Goal: Task Accomplishment & Management: Complete application form

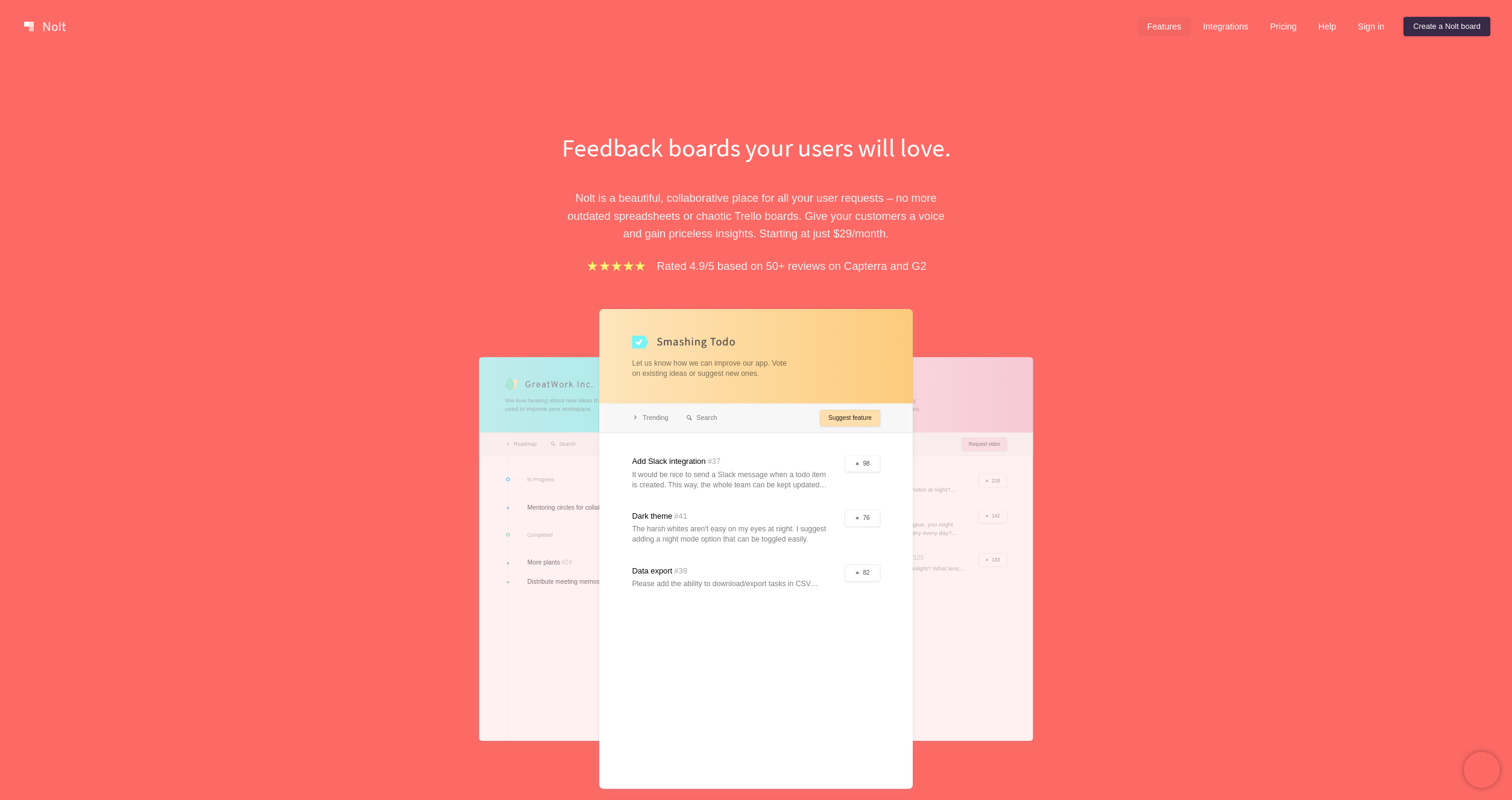
click at [1157, 29] on link "Features" at bounding box center [1165, 26] width 54 height 19
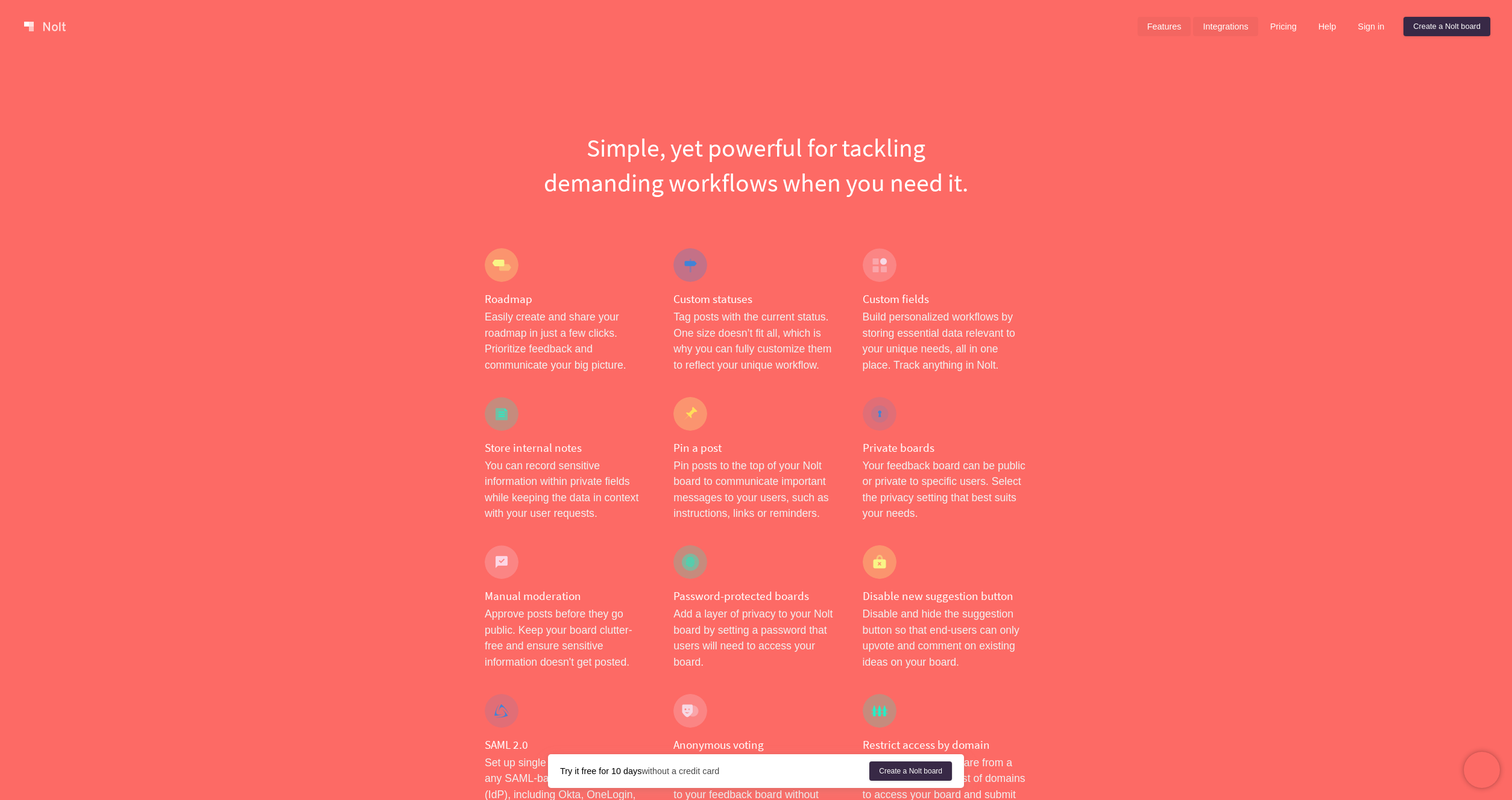
click at [1229, 22] on link "Integrations" at bounding box center [1225, 26] width 65 height 19
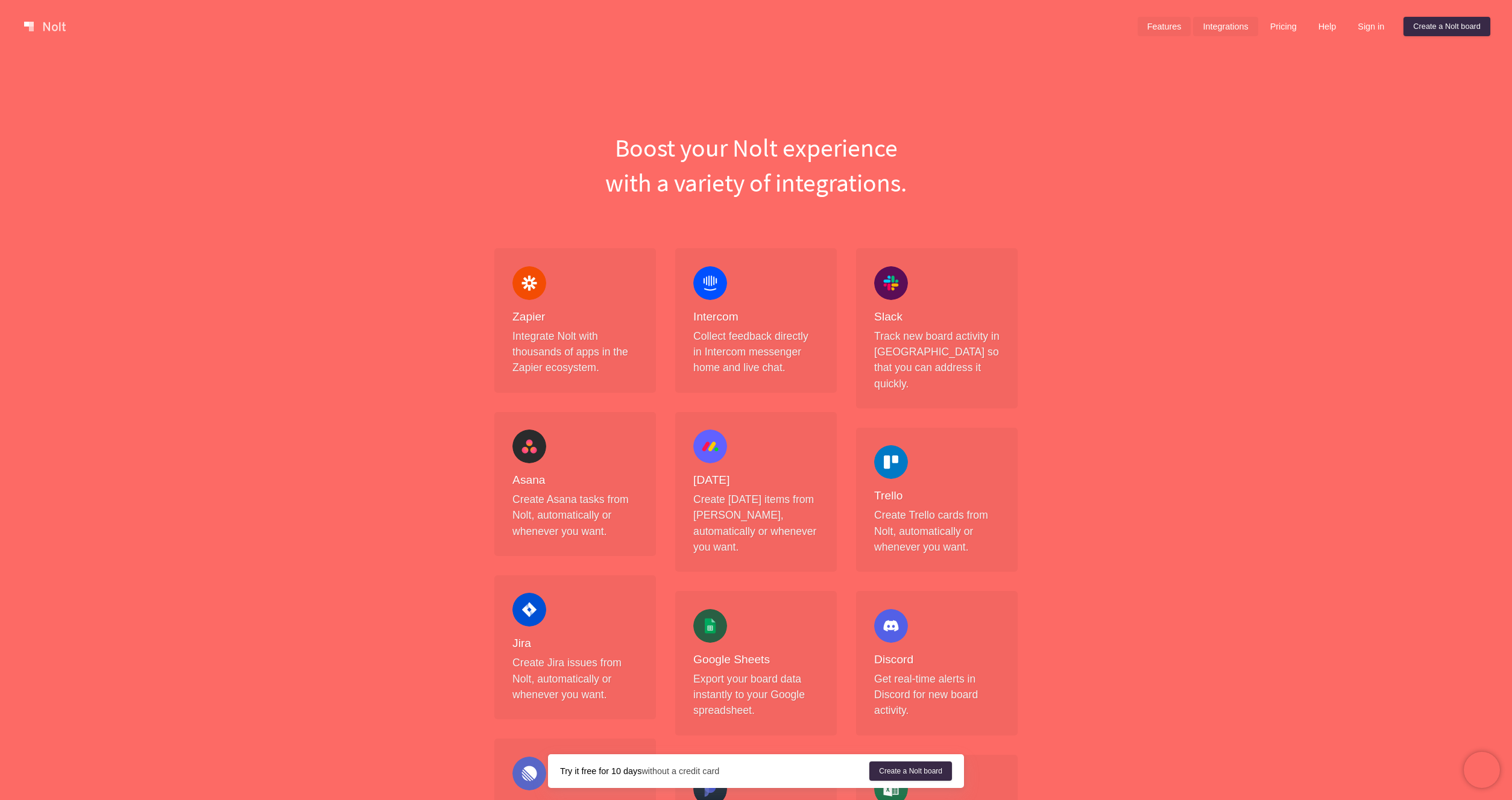
click at [1150, 22] on link "Features" at bounding box center [1165, 26] width 54 height 19
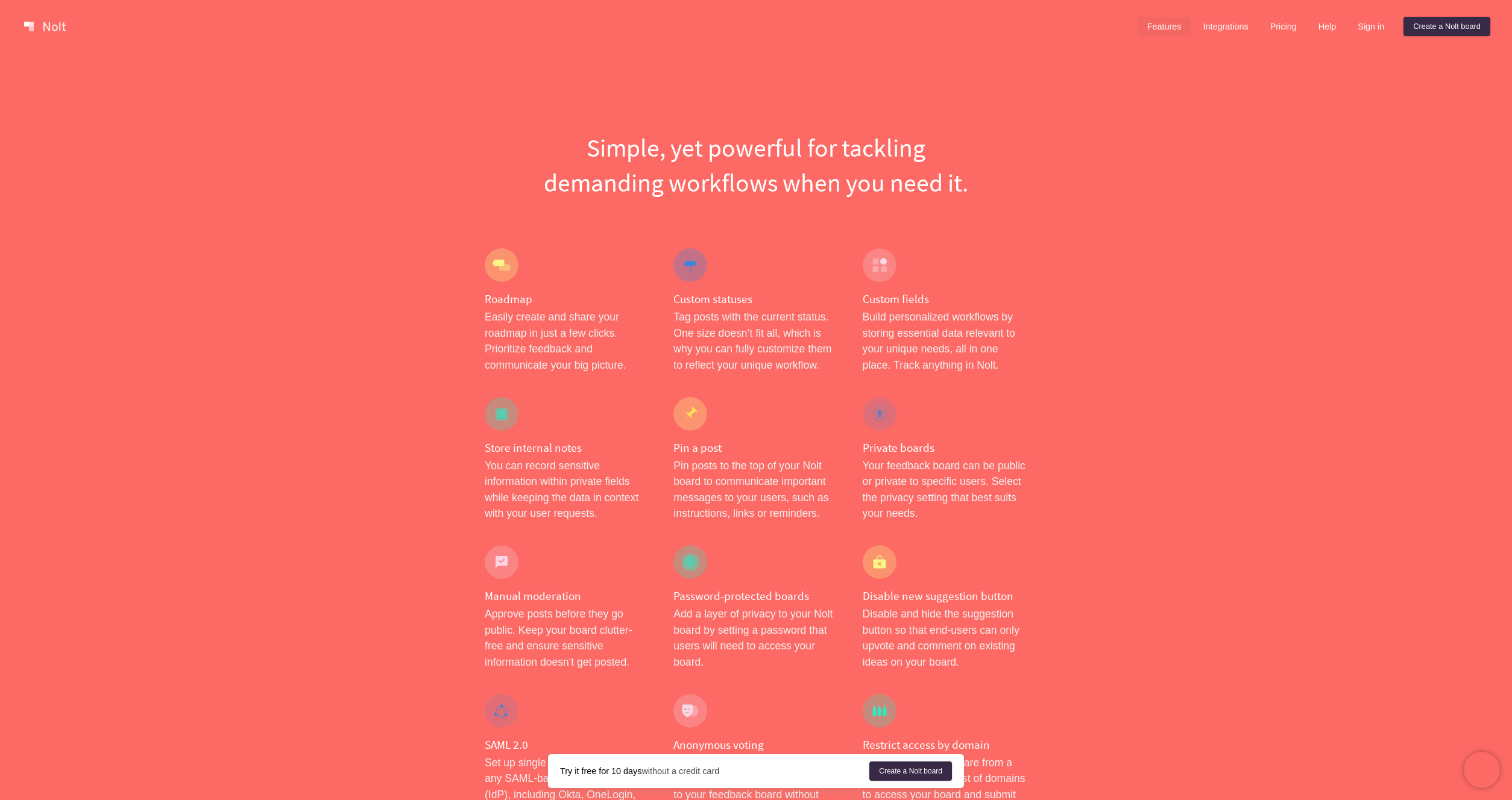
click at [59, 32] on link at bounding box center [45, 26] width 51 height 19
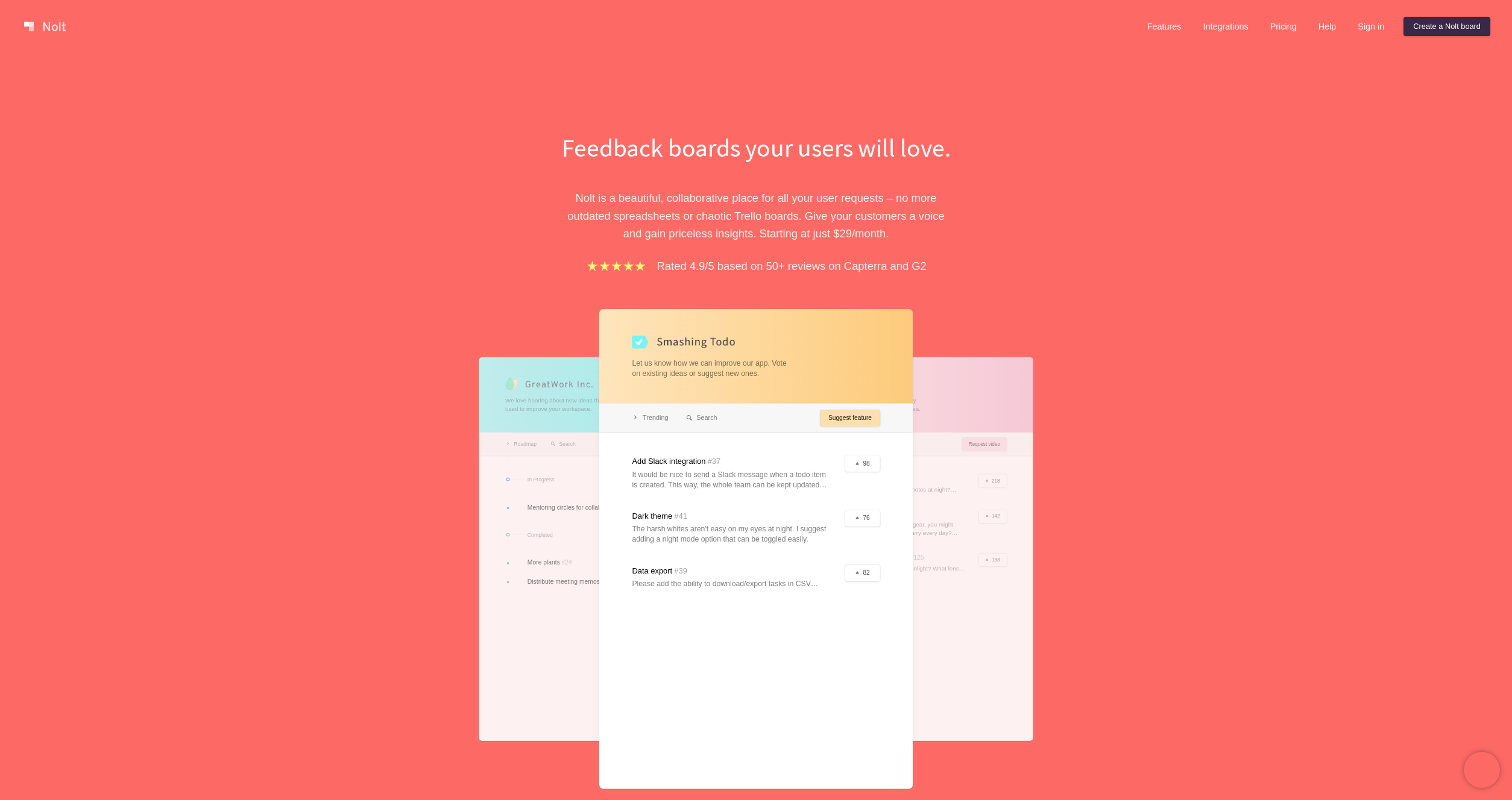
click at [804, 326] on div at bounding box center [756, 549] width 314 height 480
click at [1427, 29] on link "Create a Nolt board" at bounding box center [1447, 26] width 87 height 19
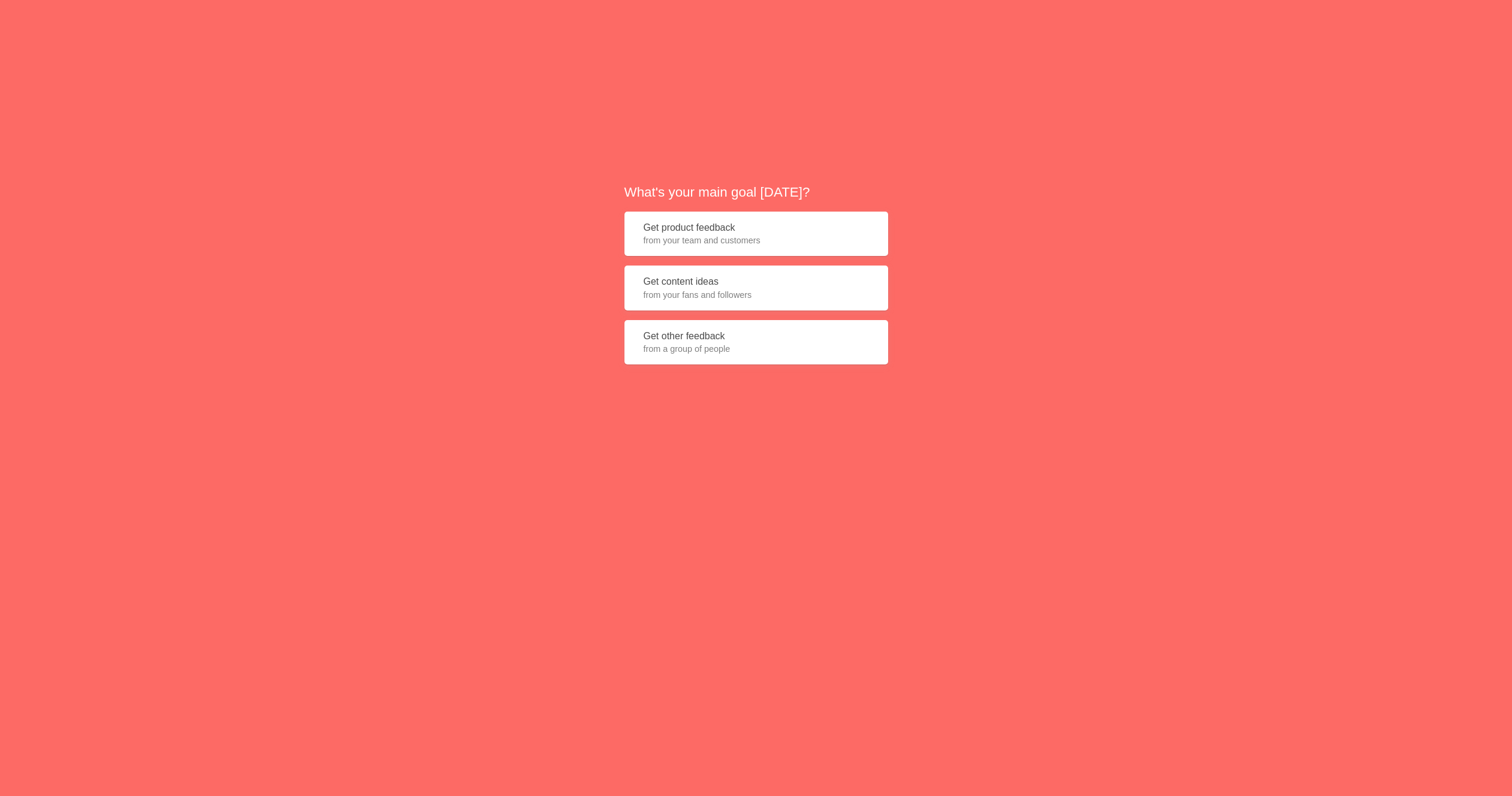
click at [803, 224] on button "Get product feedback from your team and customers" at bounding box center [756, 234] width 264 height 45
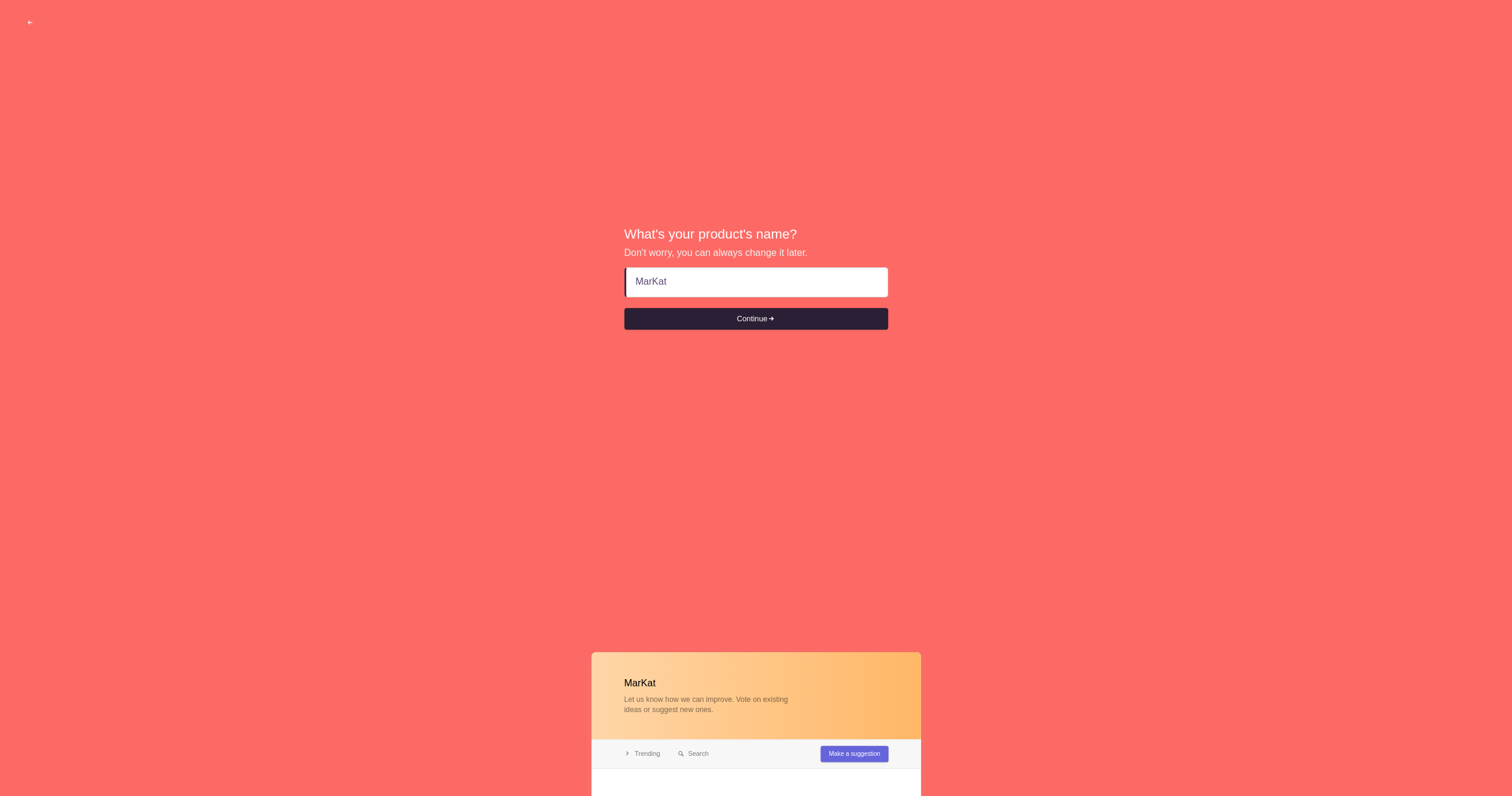
click at [854, 313] on button "Continue" at bounding box center [756, 319] width 264 height 22
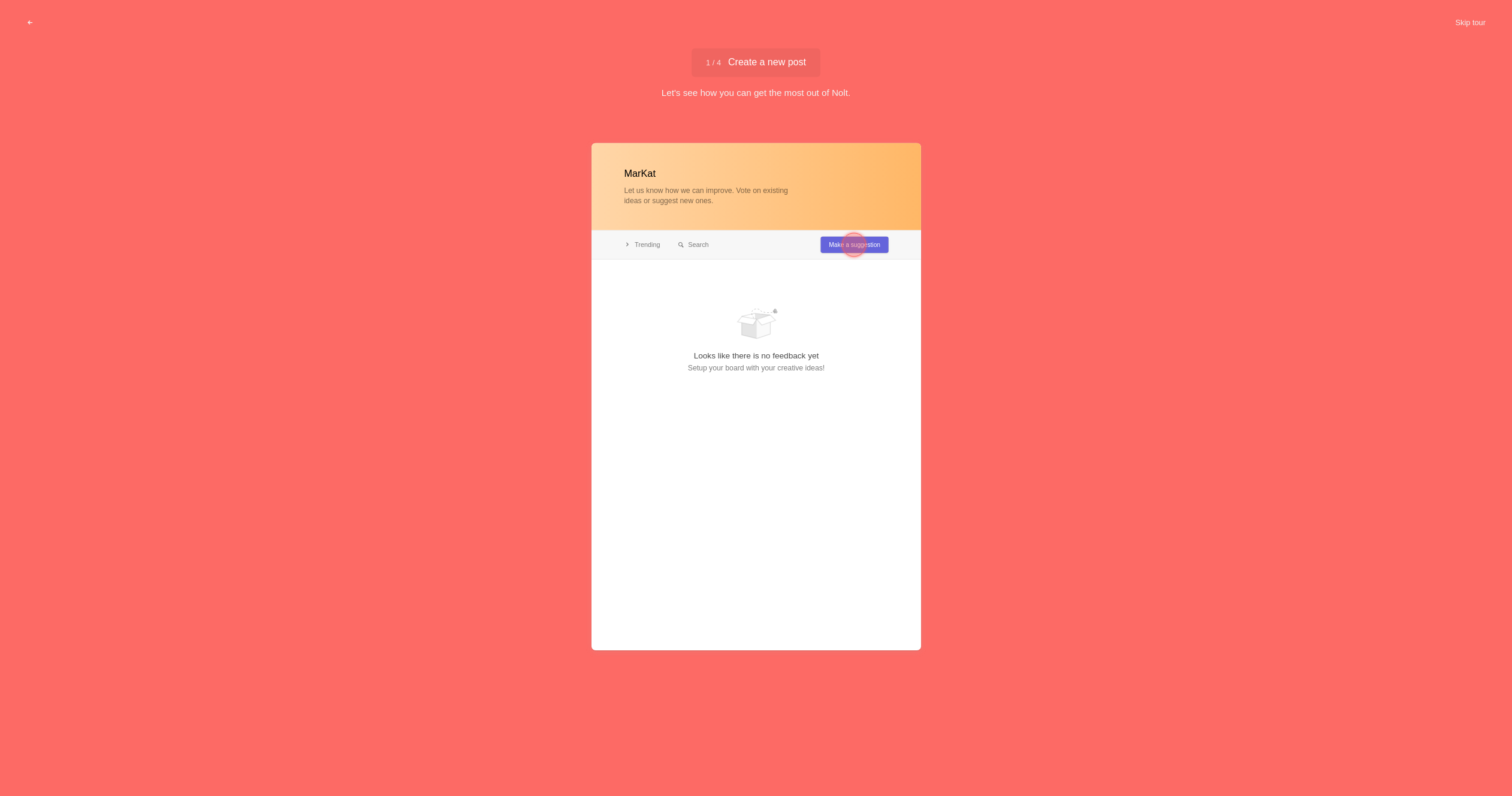
type input "MarKat"
click at [834, 248] on div at bounding box center [854, 245] width 43 height 43
click at [665, 290] on div at bounding box center [669, 294] width 24 height 24
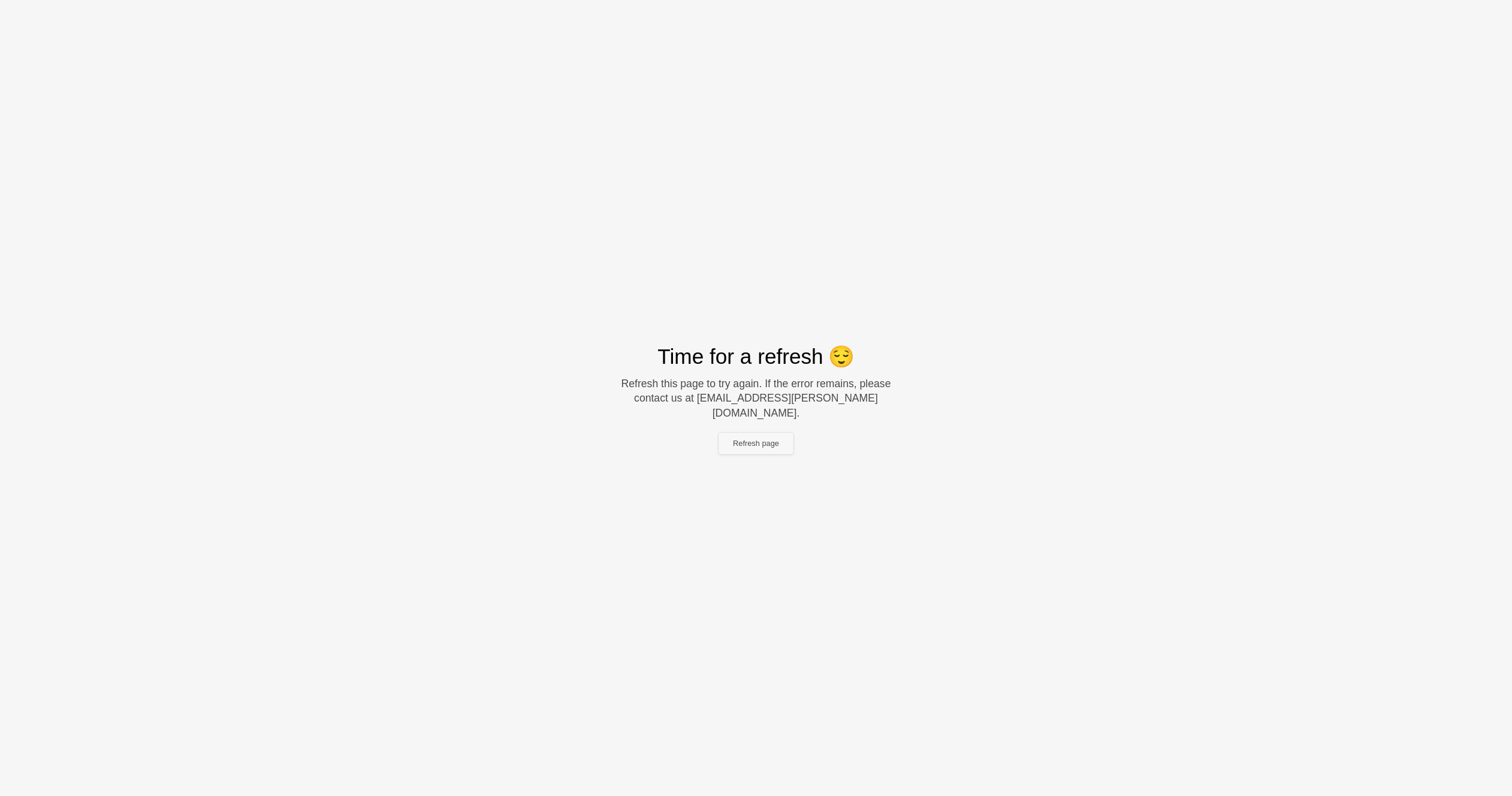
click at [782, 433] on button "Refresh page" at bounding box center [756, 443] width 75 height 22
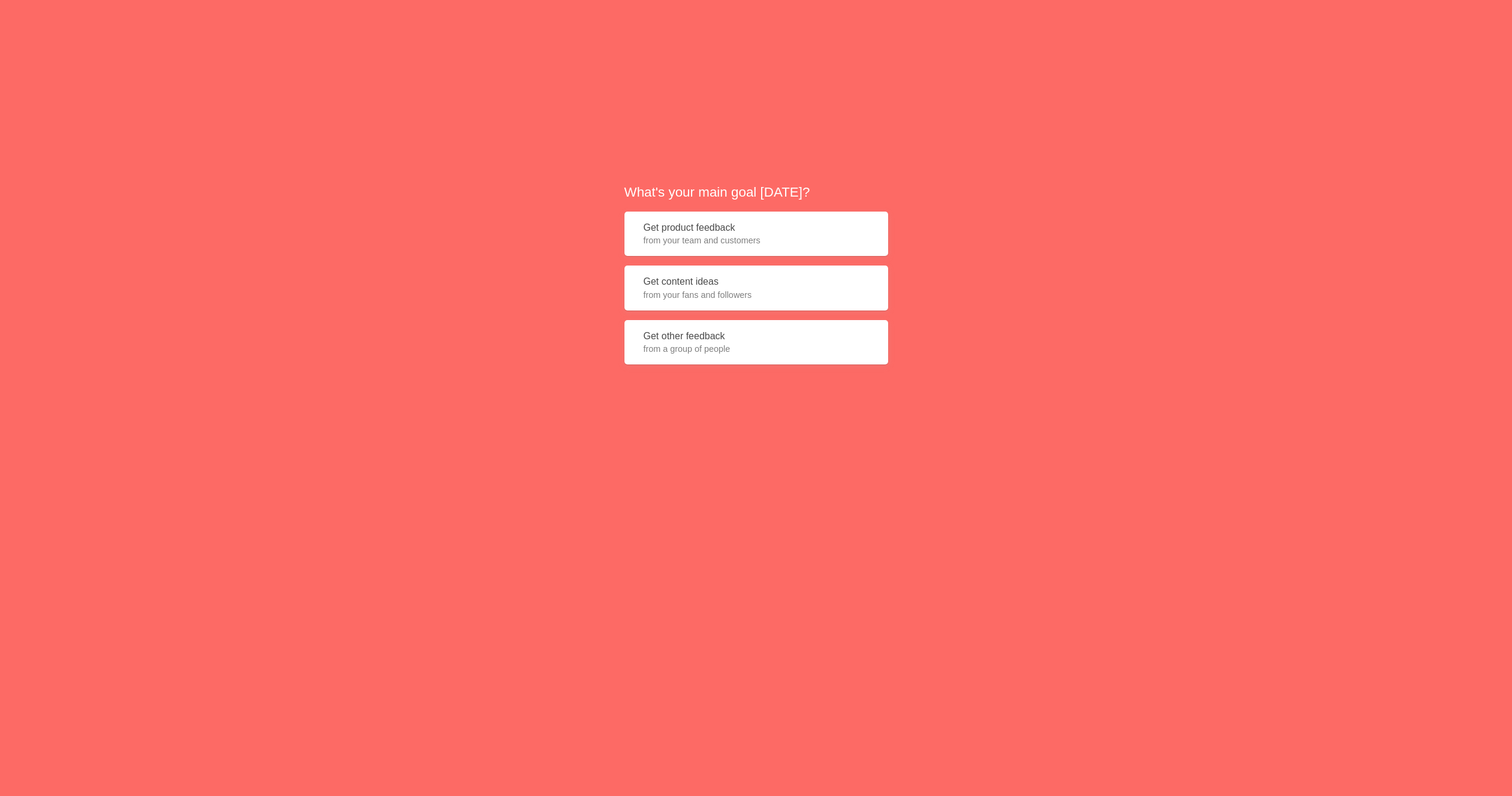
click at [781, 245] on span "from your team and customers" at bounding box center [756, 240] width 225 height 12
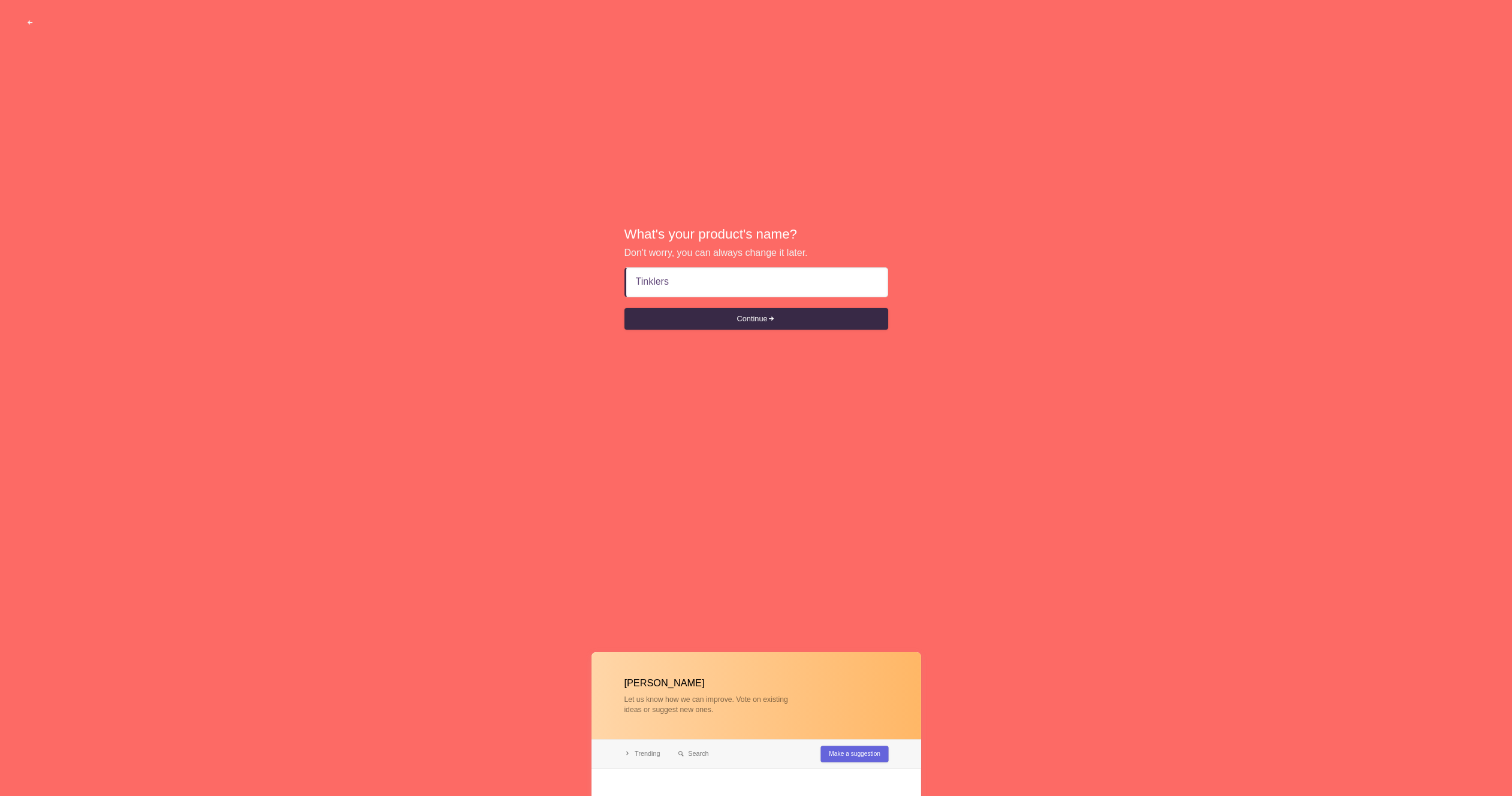
type input "Tinklers"
click at [624, 308] on button "Continue" at bounding box center [756, 319] width 264 height 22
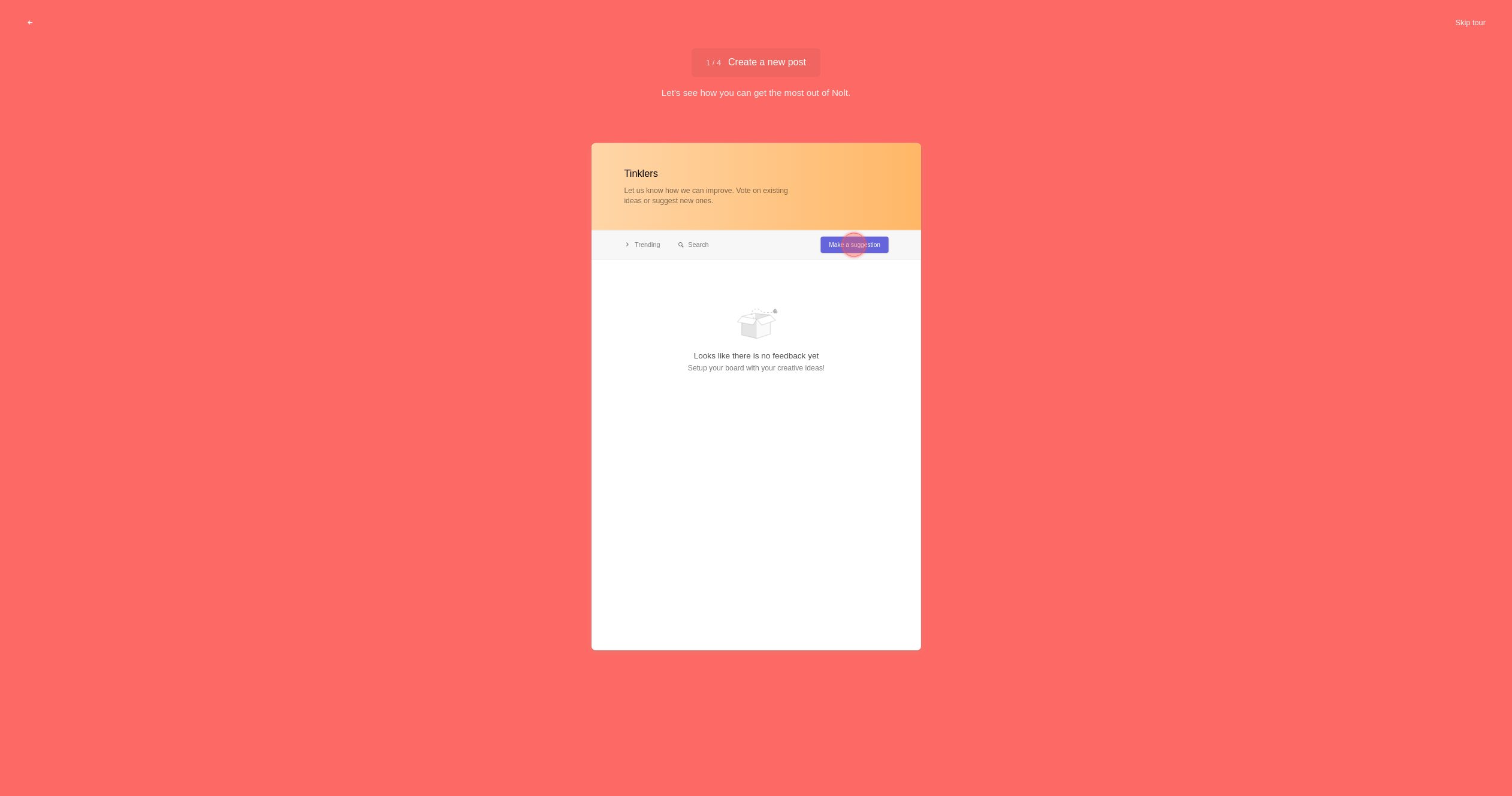
click at [810, 251] on div at bounding box center [756, 396] width 330 height 508
click at [822, 250] on div at bounding box center [756, 396] width 330 height 508
click at [822, 249] on div at bounding box center [756, 396] width 330 height 508
click at [845, 250] on div at bounding box center [854, 245] width 24 height 24
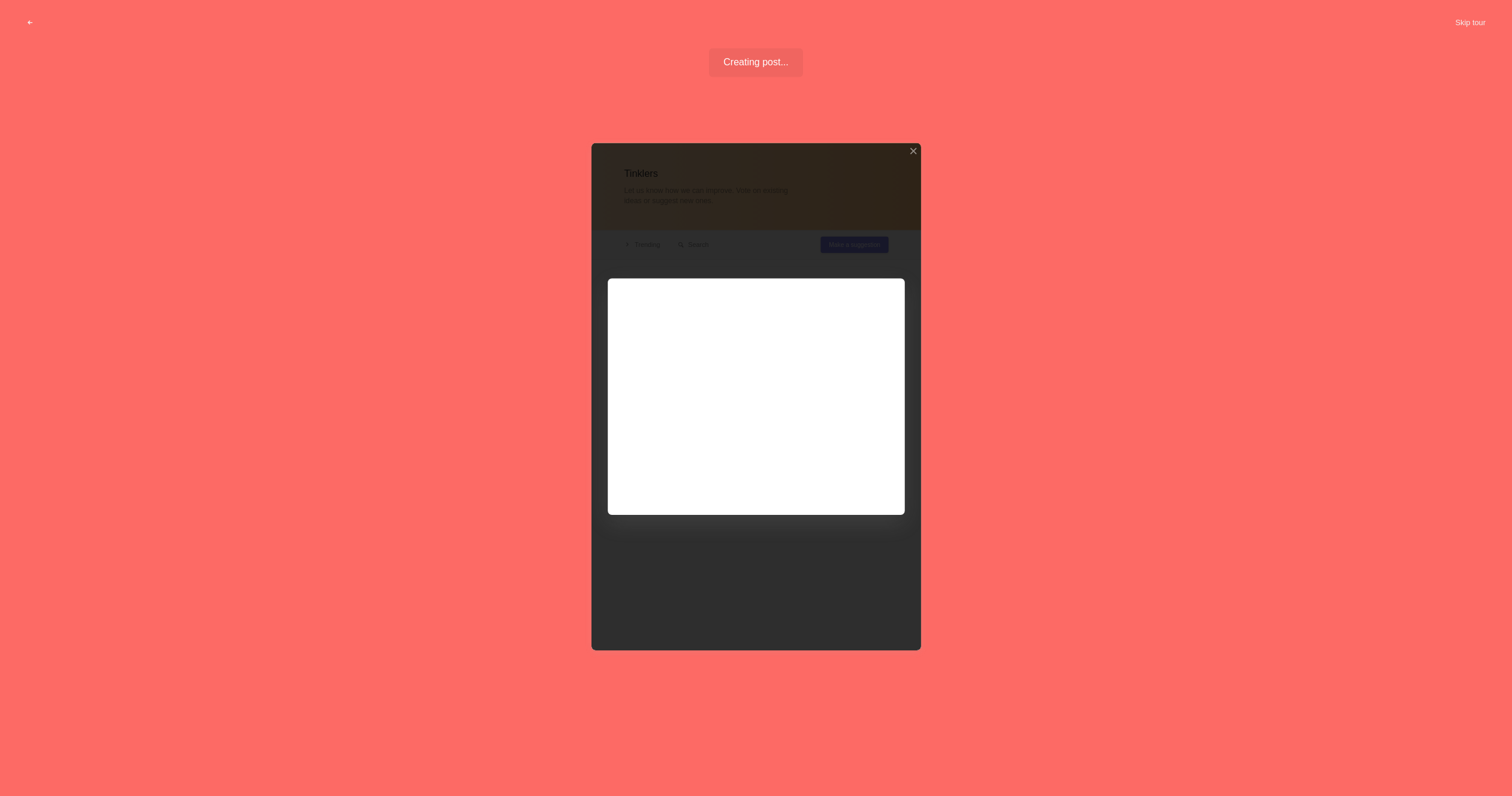
click at [829, 469] on div at bounding box center [756, 396] width 330 height 508
click at [761, 395] on div at bounding box center [756, 396] width 330 height 508
click at [745, 335] on div at bounding box center [756, 396] width 330 height 508
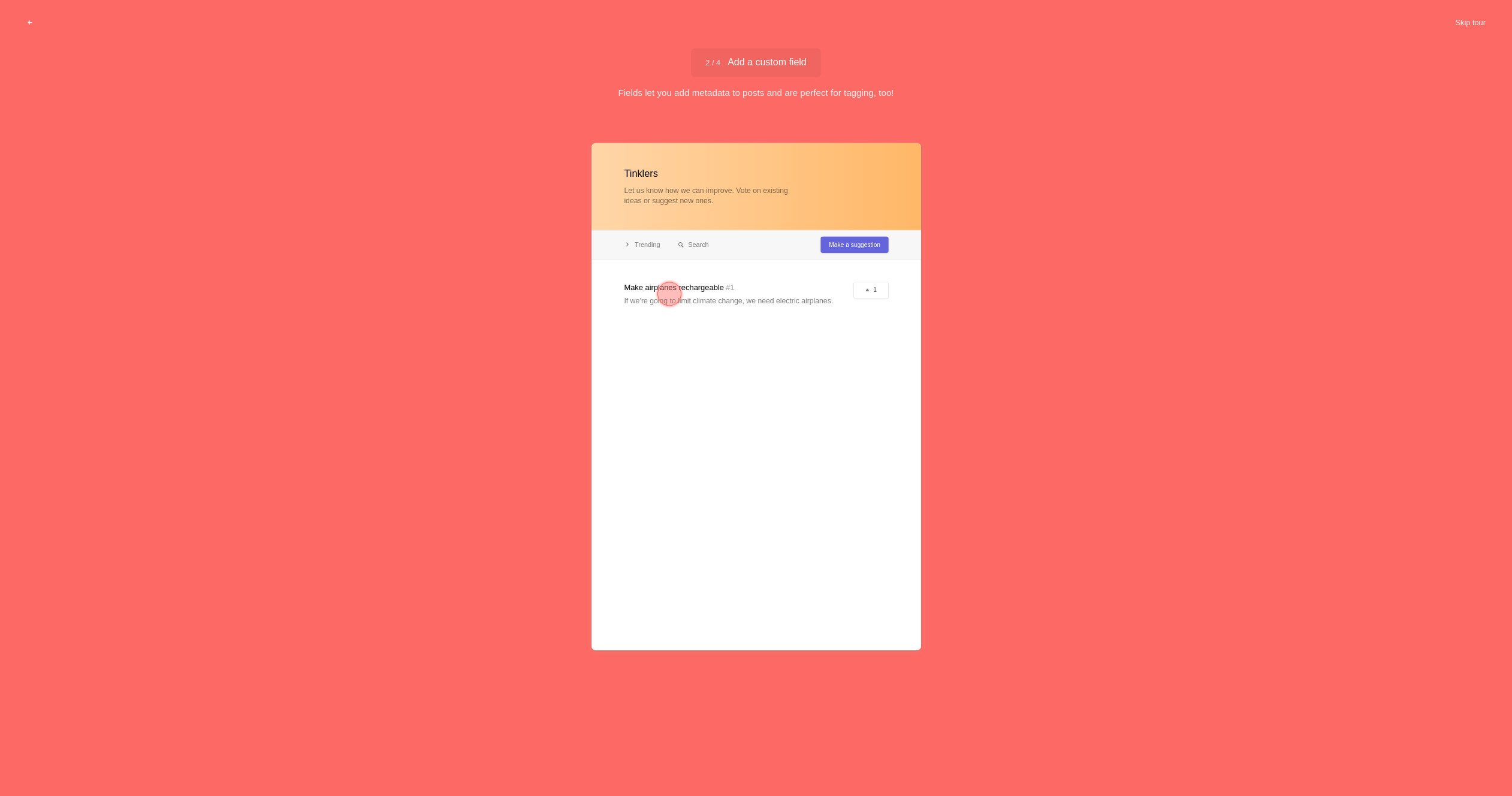
click at [672, 295] on div at bounding box center [669, 294] width 24 height 24
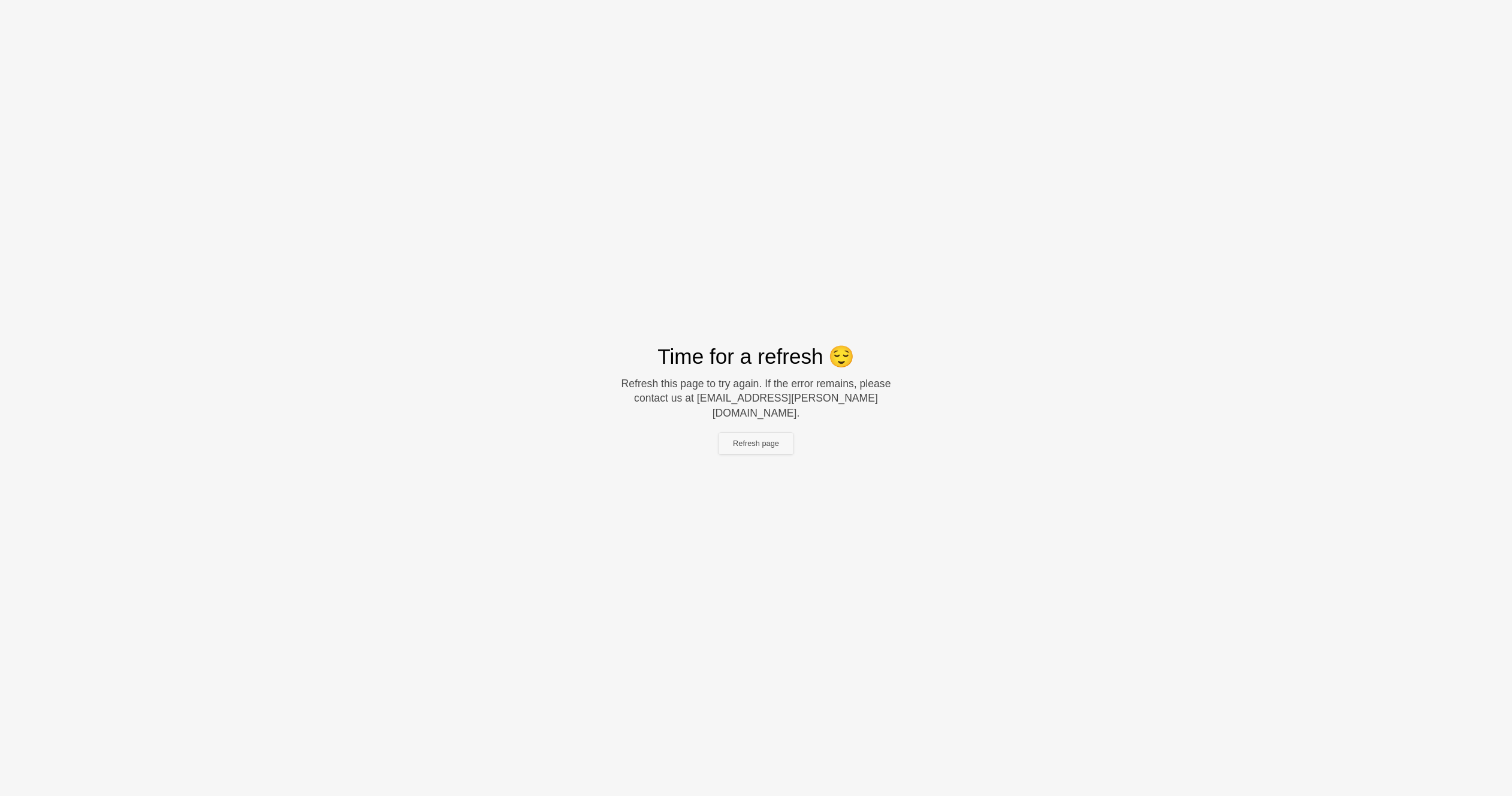
click at [763, 433] on button "Refresh page" at bounding box center [756, 443] width 75 height 22
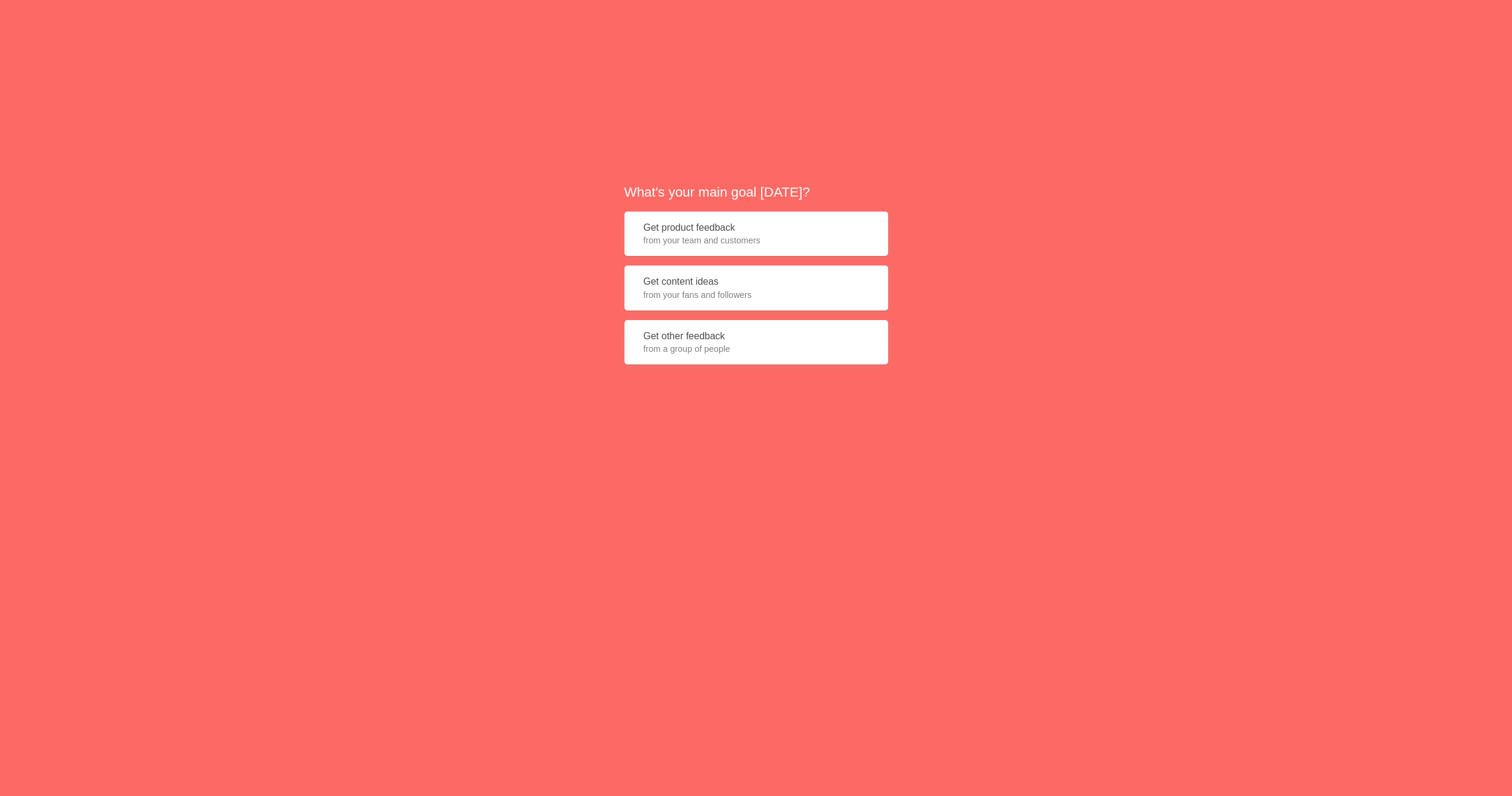
click at [727, 241] on span "from your team and customers" at bounding box center [756, 240] width 225 height 12
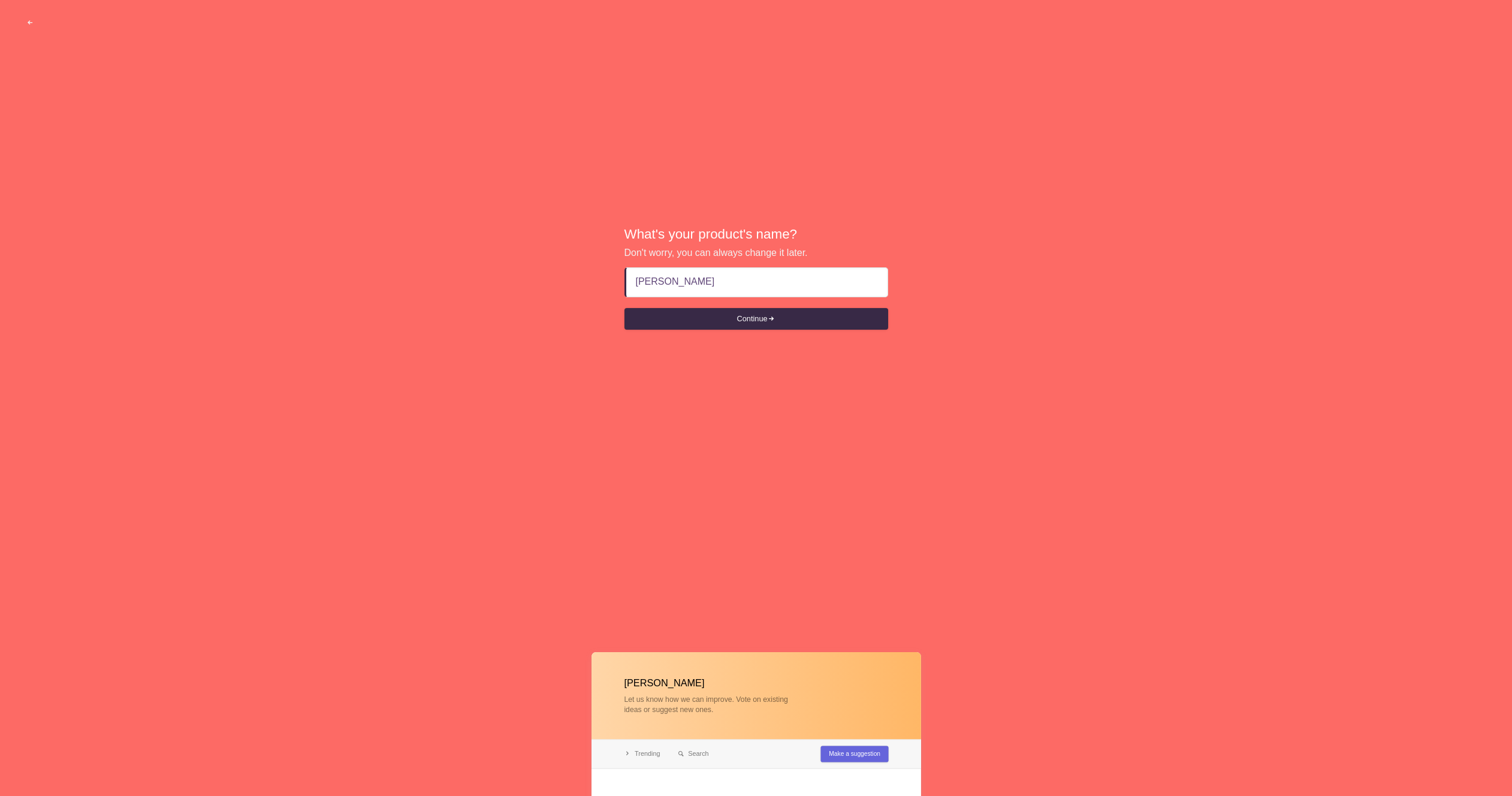
type input "Tinkler"
click at [624, 308] on button "Continue" at bounding box center [756, 319] width 264 height 22
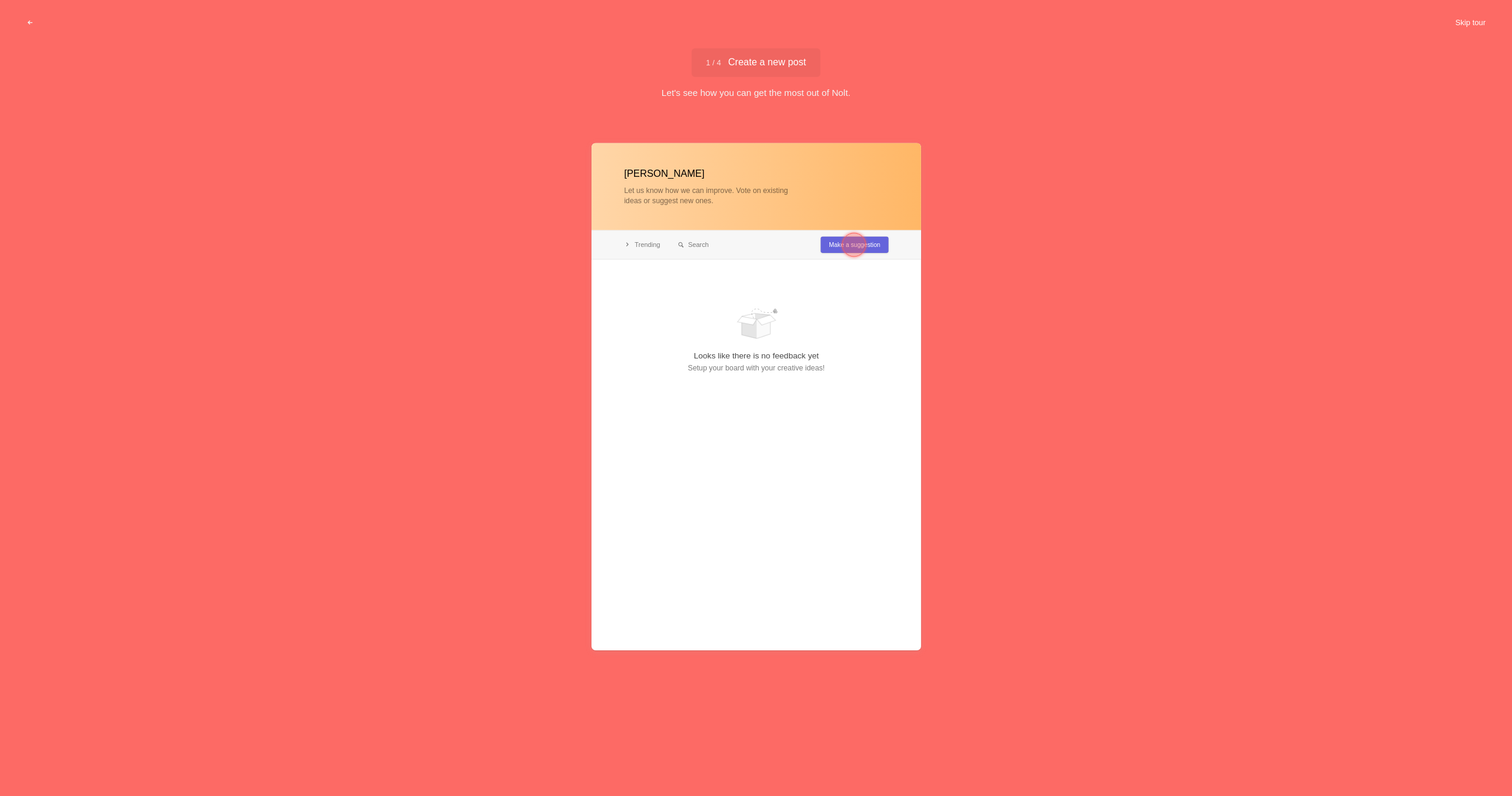
click at [1482, 20] on button "Skip tour" at bounding box center [1470, 23] width 59 height 22
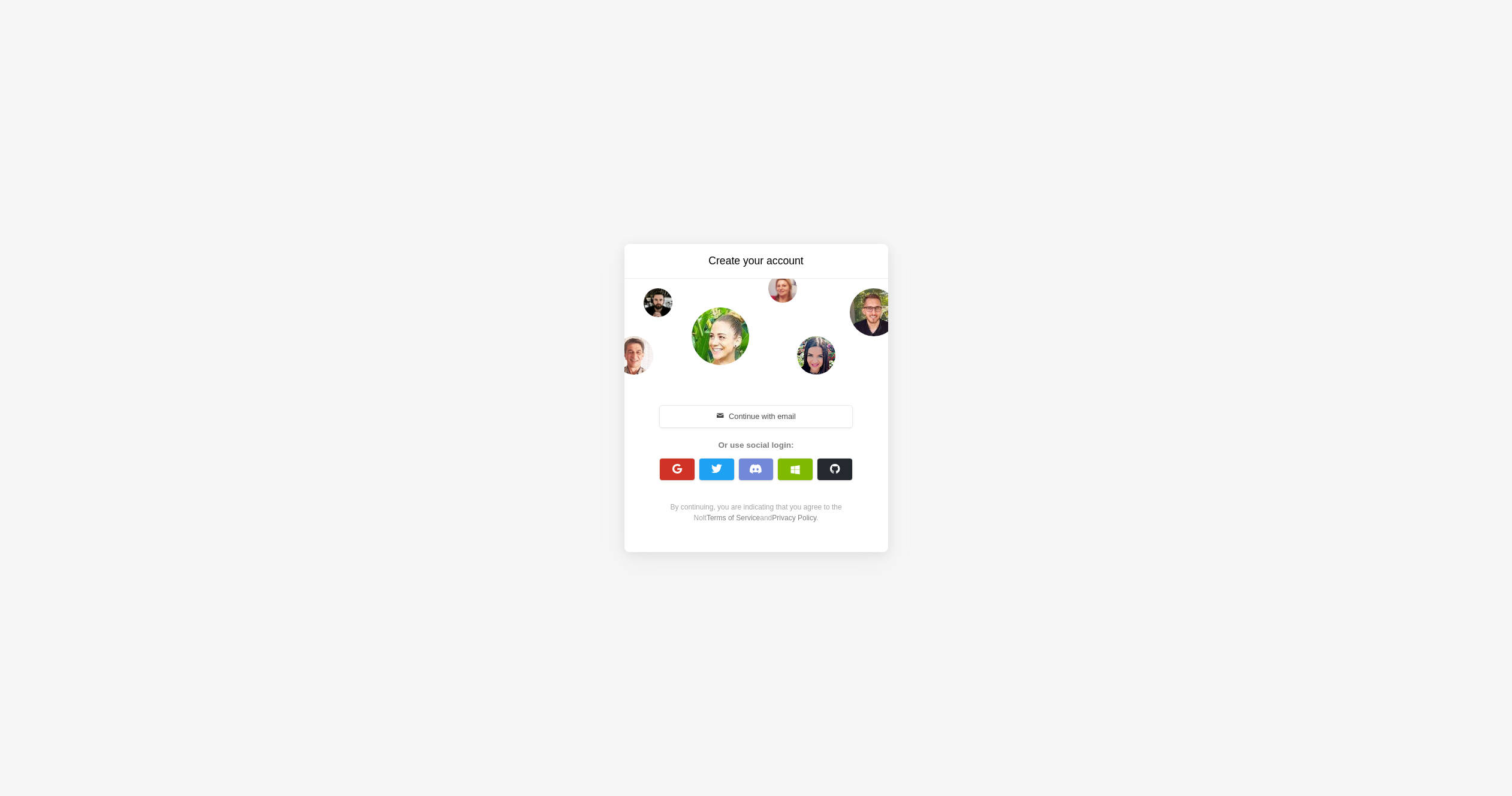
click at [689, 469] on button "button" at bounding box center [677, 469] width 35 height 22
